Goal: Transaction & Acquisition: Purchase product/service

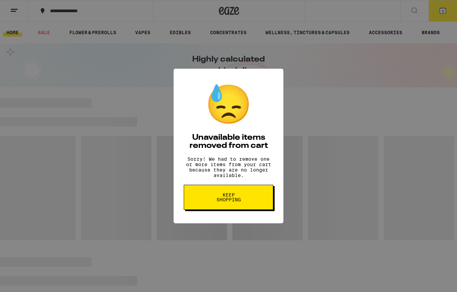
click at [230, 202] on span "Keep Shopping" at bounding box center [228, 196] width 35 height 9
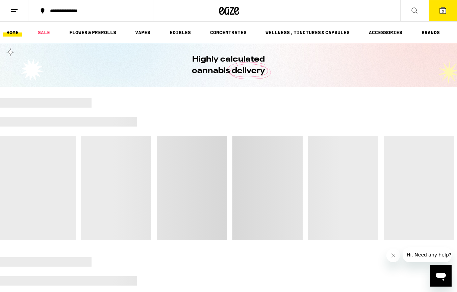
click at [442, 7] on icon at bounding box center [443, 10] width 6 height 6
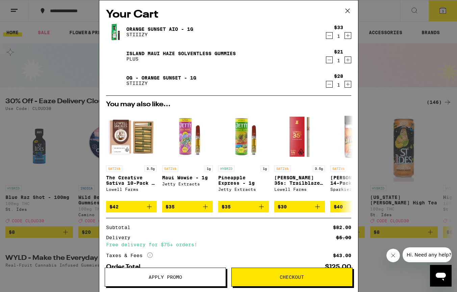
click at [328, 36] on icon "Decrement" at bounding box center [329, 35] width 6 height 8
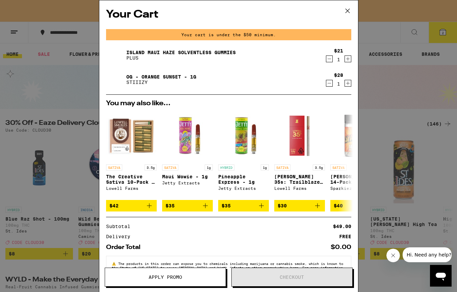
click at [327, 59] on icon "Decrement" at bounding box center [329, 59] width 6 height 8
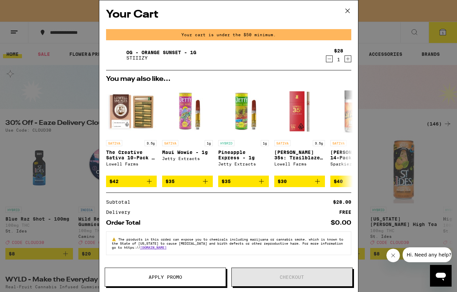
drag, startPoint x: 327, startPoint y: 59, endPoint x: 332, endPoint y: 42, distance: 18.2
click at [328, 59] on icon "Decrement" at bounding box center [329, 59] width 4 height 0
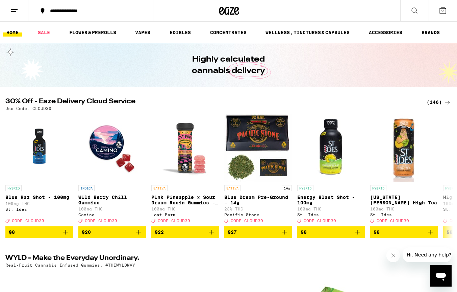
click at [435, 99] on div "(146)" at bounding box center [439, 102] width 25 height 8
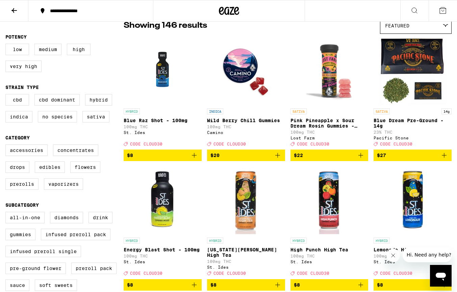
scroll to position [62, 0]
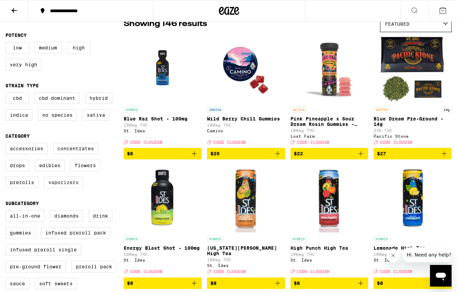
click at [66, 188] on label "Vaporizers" at bounding box center [63, 181] width 39 height 11
click at [7, 144] on input "Vaporizers" at bounding box center [7, 144] width 0 height 0
checkbox input "true"
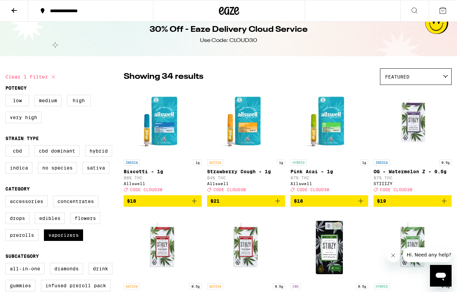
scroll to position [10, 0]
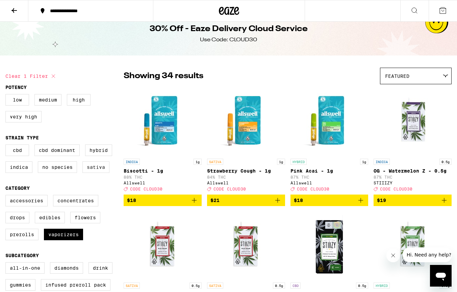
click at [95, 168] on label "Sativa" at bounding box center [95, 166] width 27 height 11
click at [7, 146] on input "Sativa" at bounding box center [7, 145] width 0 height 0
checkbox input "true"
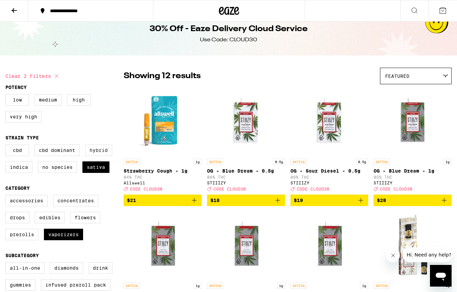
drag, startPoint x: 99, startPoint y: 154, endPoint x: 89, endPoint y: 155, distance: 10.2
click at [99, 154] on label "Hybrid" at bounding box center [98, 149] width 27 height 11
click at [7, 146] on input "Hybrid" at bounding box center [7, 145] width 0 height 0
checkbox input "true"
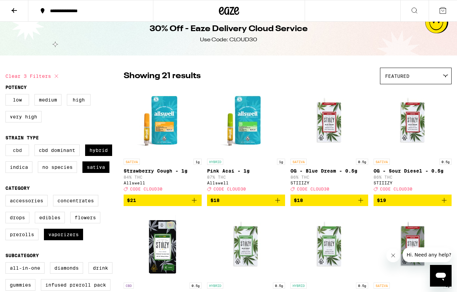
click at [21, 154] on label "CBD" at bounding box center [17, 149] width 24 height 11
click at [7, 146] on input "CBD" at bounding box center [7, 145] width 0 height 0
checkbox input "true"
click at [52, 154] on label "CBD Dominant" at bounding box center [56, 149] width 45 height 11
click at [7, 146] on input "CBD Dominant" at bounding box center [7, 145] width 0 height 0
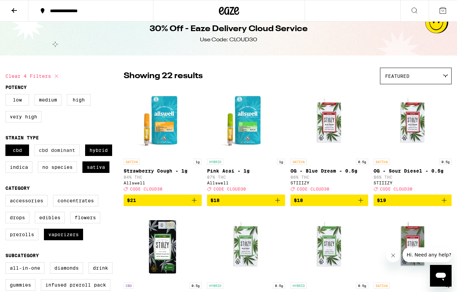
checkbox input "true"
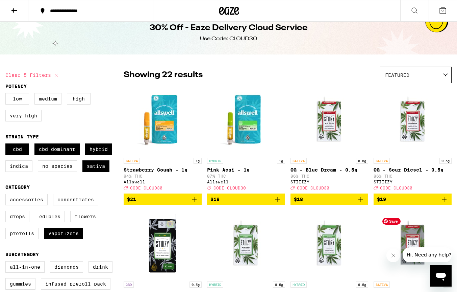
scroll to position [11, 0]
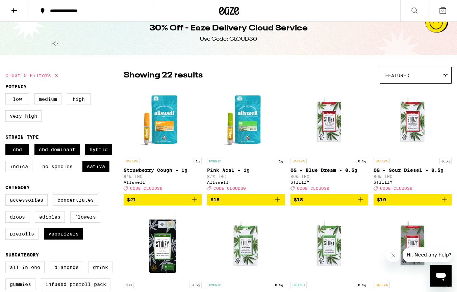
click at [278, 202] on icon "Add to bag" at bounding box center [278, 199] width 8 height 8
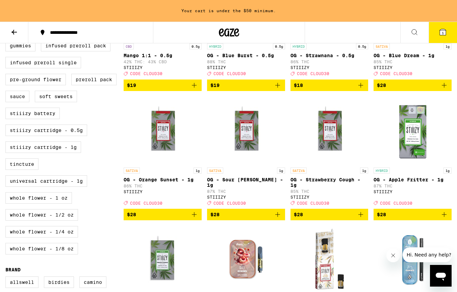
scroll to position [272, 0]
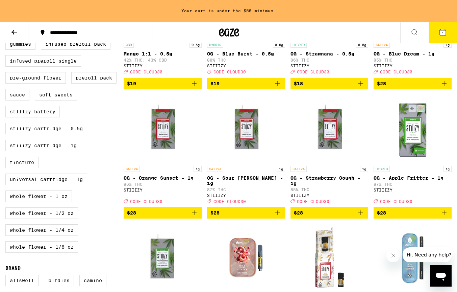
click at [276, 217] on icon "Add to bag" at bounding box center [278, 212] width 8 height 8
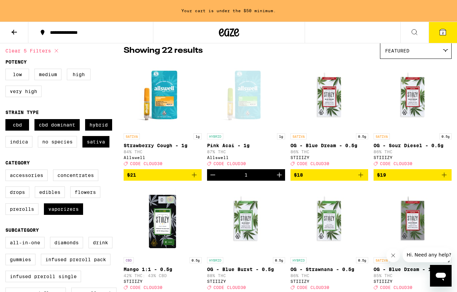
scroll to position [26, 0]
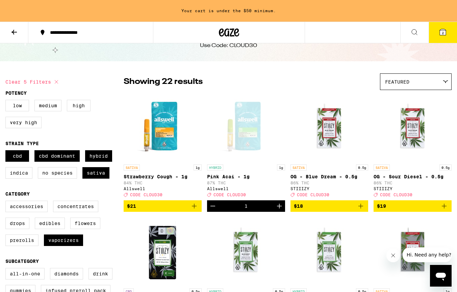
click at [195, 209] on icon "Add to bag" at bounding box center [194, 206] width 8 height 8
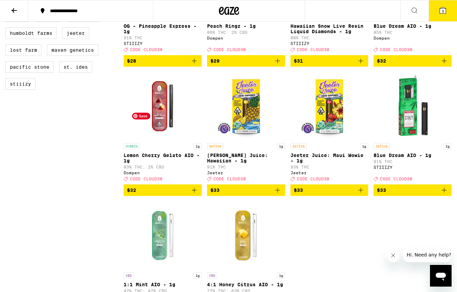
scroll to position [533, 0]
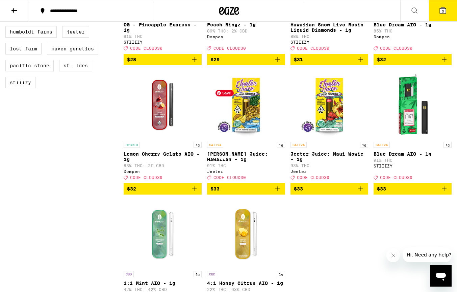
click at [268, 117] on img "Open page for Jeeter Juice: Hawaiian - 1g from Jeeter" at bounding box center [246, 105] width 68 height 68
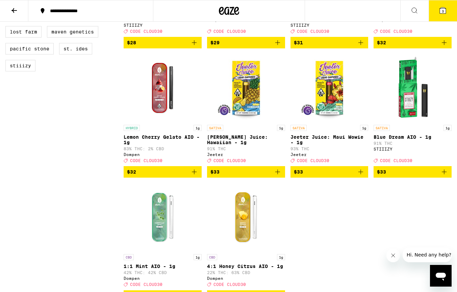
scroll to position [549, 0]
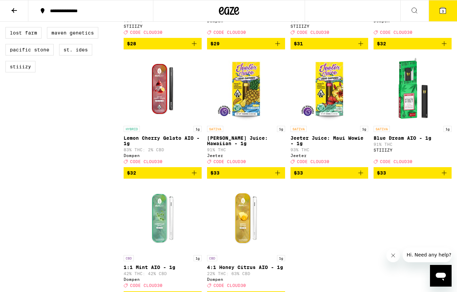
click at [445, 177] on icon "Add to bag" at bounding box center [444, 173] width 8 height 8
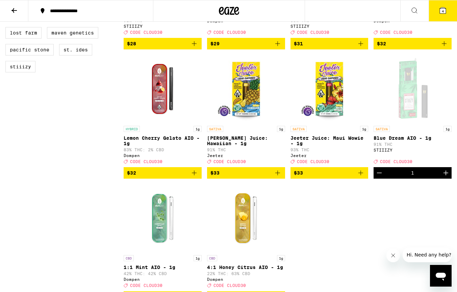
click at [443, 10] on span "4" at bounding box center [443, 11] width 2 height 4
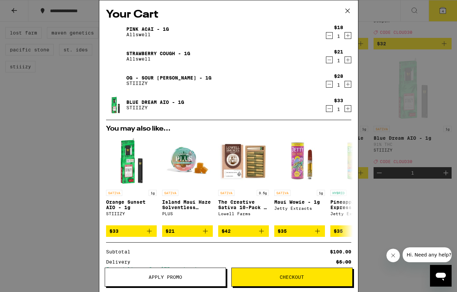
click at [349, 8] on icon at bounding box center [348, 11] width 10 height 10
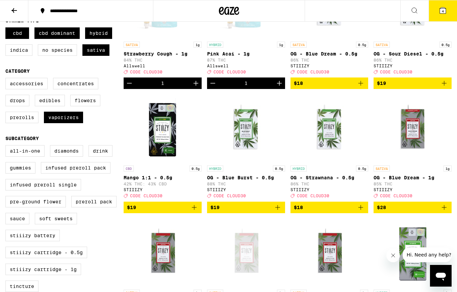
scroll to position [126, 0]
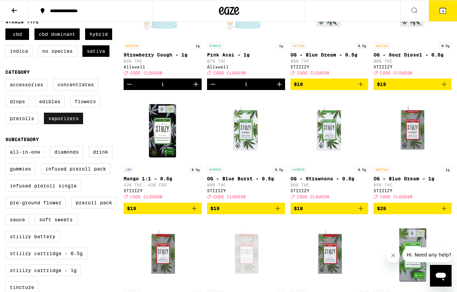
click at [63, 124] on label "Vaporizers" at bounding box center [63, 118] width 39 height 11
click at [7, 80] on input "Vaporizers" at bounding box center [7, 80] width 0 height 0
checkbox input "false"
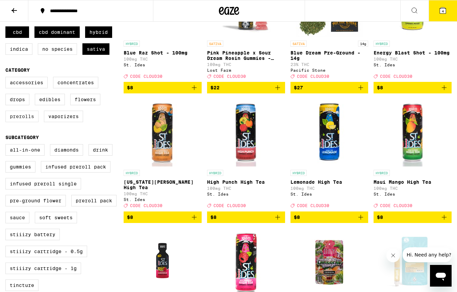
scroll to position [128, 0]
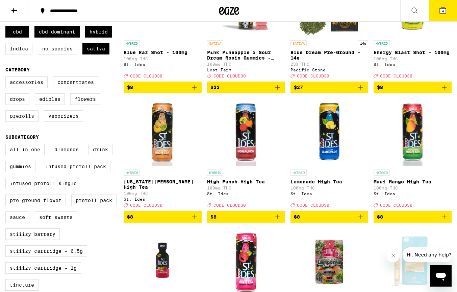
click at [30, 122] on label "Prerolls" at bounding box center [21, 115] width 33 height 11
click at [7, 78] on input "Prerolls" at bounding box center [7, 77] width 0 height 0
checkbox input "true"
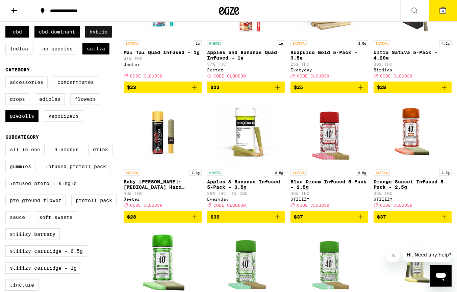
click at [106, 36] on label "Hybrid" at bounding box center [98, 31] width 27 height 11
click at [7, 27] on input "Hybrid" at bounding box center [7, 27] width 0 height 0
checkbox input "false"
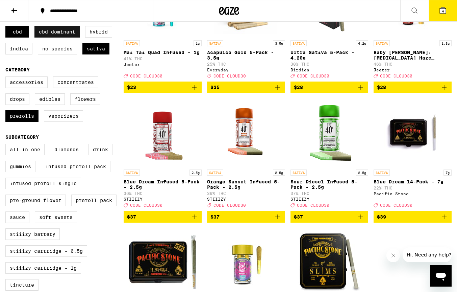
click at [60, 36] on label "CBD Dominant" at bounding box center [56, 31] width 45 height 11
click at [7, 27] on input "CBD Dominant" at bounding box center [7, 27] width 0 height 0
checkbox input "false"
click at [11, 33] on label "CBD" at bounding box center [17, 31] width 24 height 11
click at [7, 27] on input "CBD" at bounding box center [7, 27] width 0 height 0
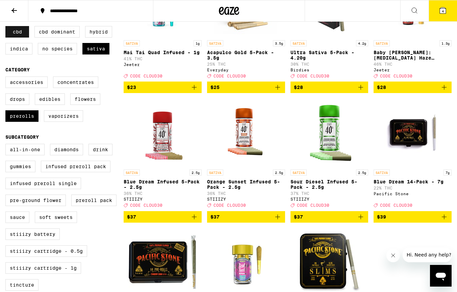
checkbox input "false"
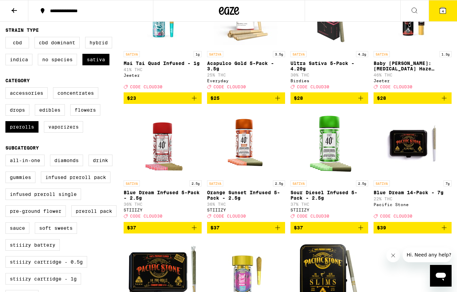
scroll to position [118, 0]
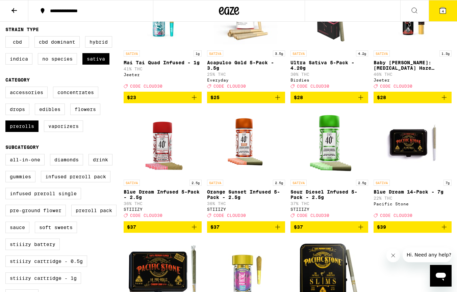
click at [437, 10] on button "4" at bounding box center [443, 10] width 28 height 21
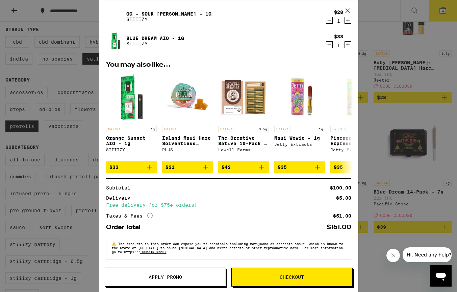
scroll to position [69, 0]
click at [181, 276] on span "Apply Promo" at bounding box center [165, 276] width 33 height 5
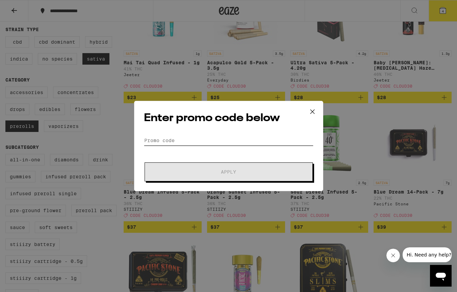
click at [183, 141] on input "Promo Code" at bounding box center [229, 140] width 170 height 10
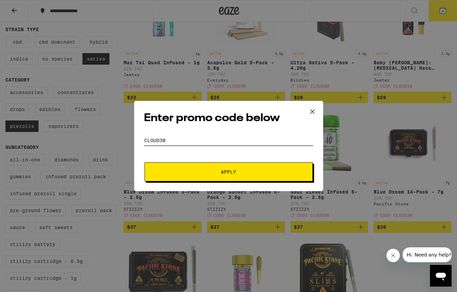
type input "CLOUD30"
click at [203, 169] on span "Apply" at bounding box center [229, 171] width 122 height 5
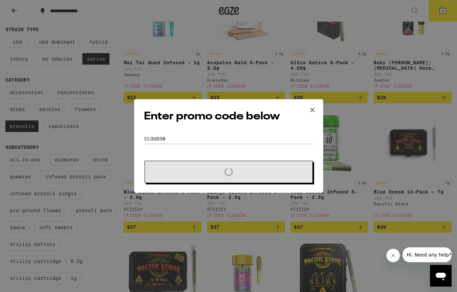
scroll to position [119, 0]
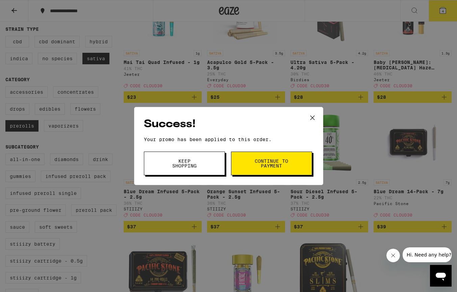
click at [293, 167] on button "Continue to payment" at bounding box center [271, 163] width 81 height 24
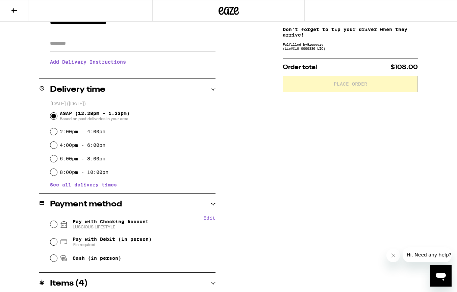
scroll to position [98, 0]
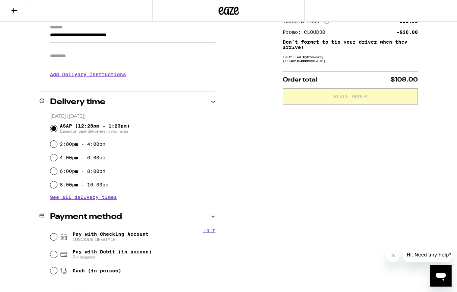
click at [57, 237] on div "Pay with Checking Account LUSCIOUS LIFESTYLE" at bounding box center [132, 237] width 165 height 18
click at [55, 238] on input "Pay with Checking Account LUSCIOUS LIFESTYLE" at bounding box center [53, 236] width 7 height 7
radio input "true"
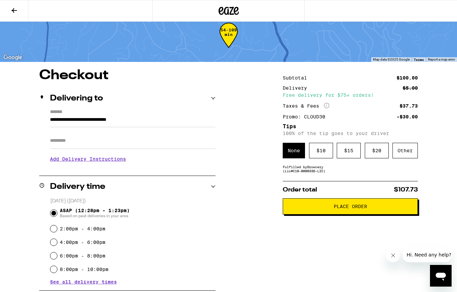
scroll to position [11, 0]
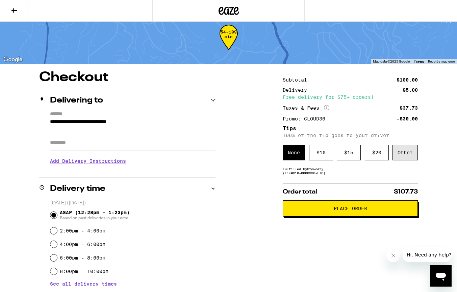
click at [406, 159] on div "Other" at bounding box center [405, 153] width 25 height 16
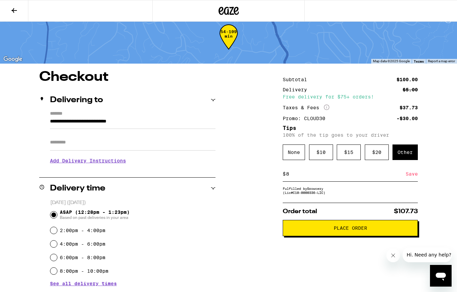
type input "8"
click at [414, 175] on div "Save" at bounding box center [412, 173] width 12 height 15
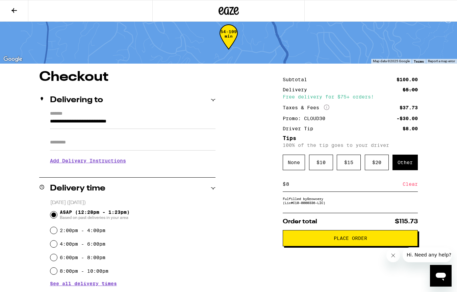
scroll to position [33, 0]
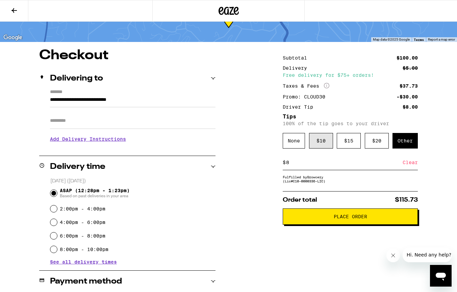
click at [320, 146] on div "$ 10" at bounding box center [321, 141] width 24 height 16
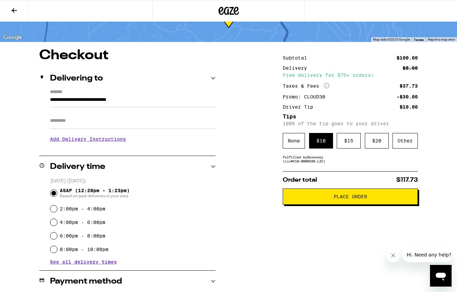
click at [298, 204] on button "Place Order" at bounding box center [350, 196] width 135 height 16
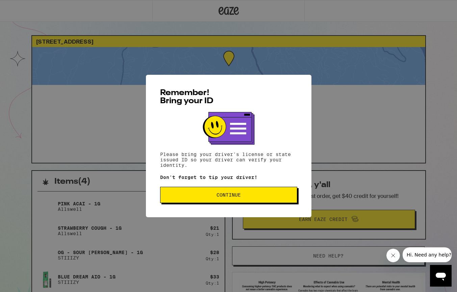
click at [275, 195] on span "Continue" at bounding box center [229, 194] width 126 height 5
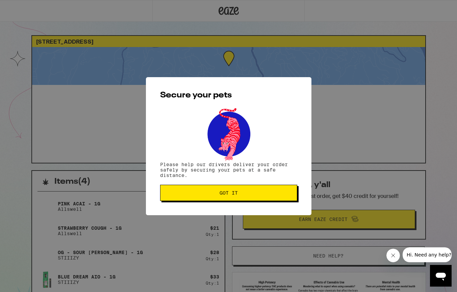
click at [275, 195] on span "Got it" at bounding box center [229, 192] width 126 height 5
